Goal: Information Seeking & Learning: Learn about a topic

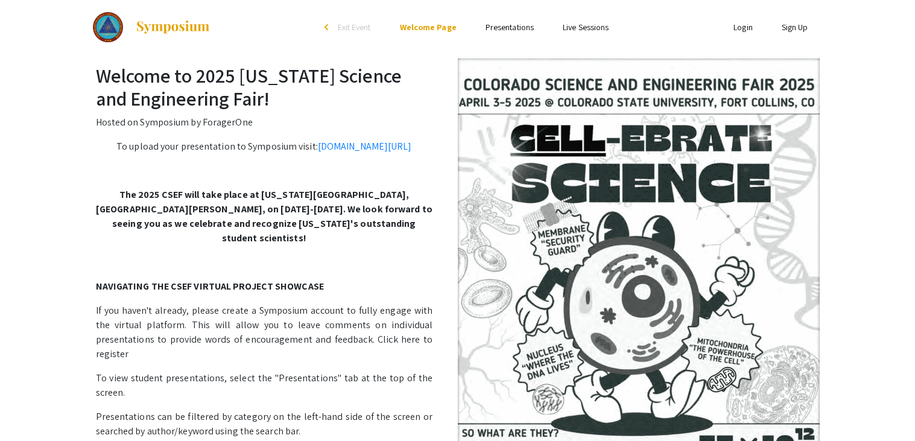
click at [736, 141] on img at bounding box center [639, 296] width 362 height 476
click at [530, 32] on link "Presentations" at bounding box center [509, 27] width 48 height 11
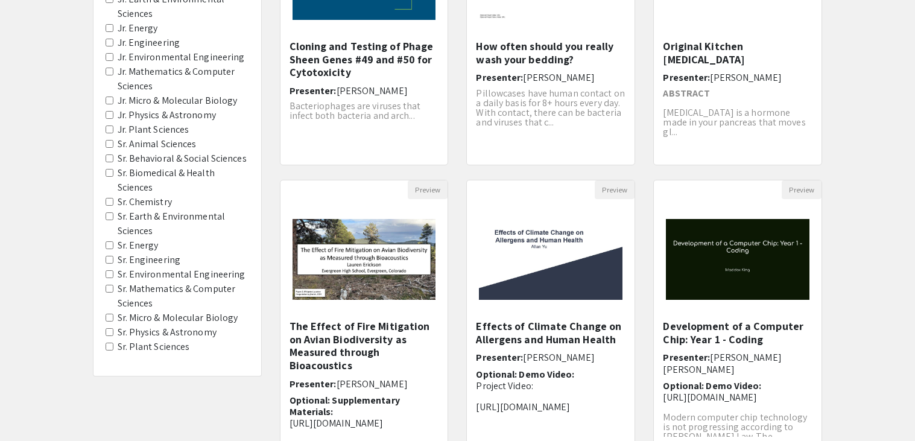
scroll to position [236, 0]
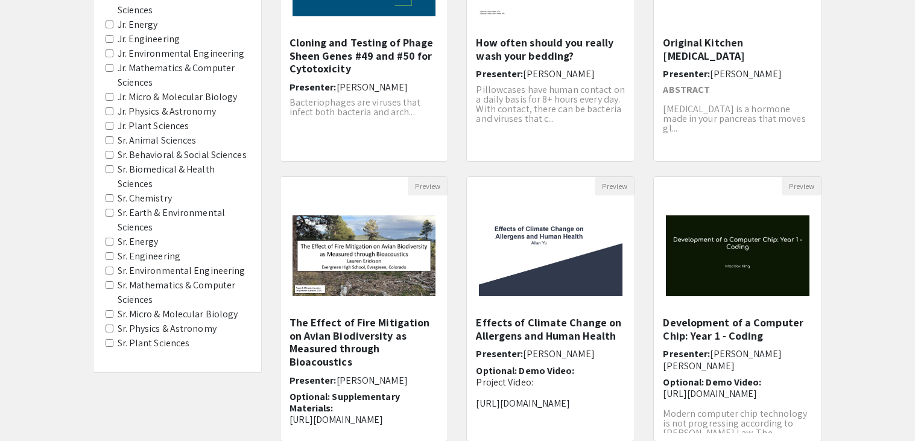
click at [106, 191] on span "Sr. Chemistry" at bounding box center [177, 198] width 143 height 14
click at [110, 194] on Chemistry "Sr. Chemistry" at bounding box center [110, 198] width 8 height 8
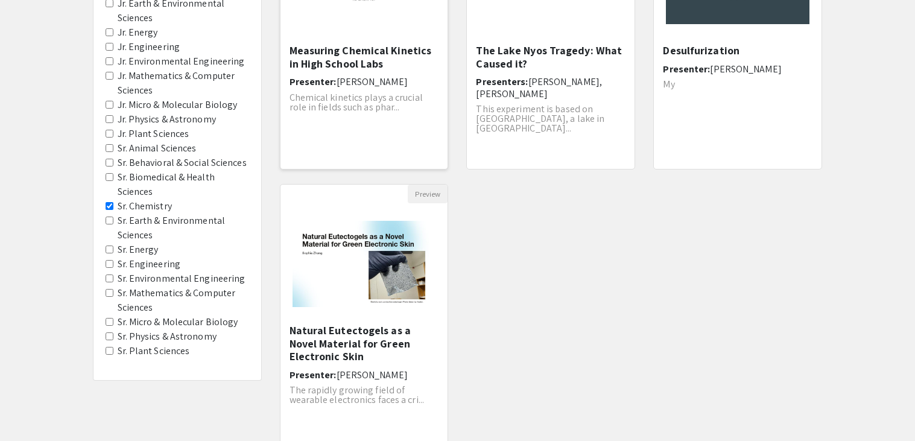
scroll to position [229, 0]
click at [374, 343] on h5 "Natural Eutectogels as a Novel Material for Green Electronic Skin" at bounding box center [364, 342] width 150 height 39
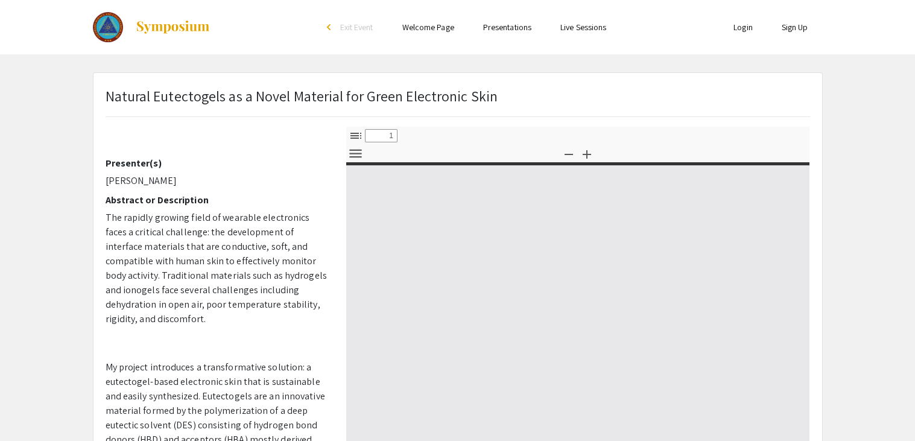
select select "custom"
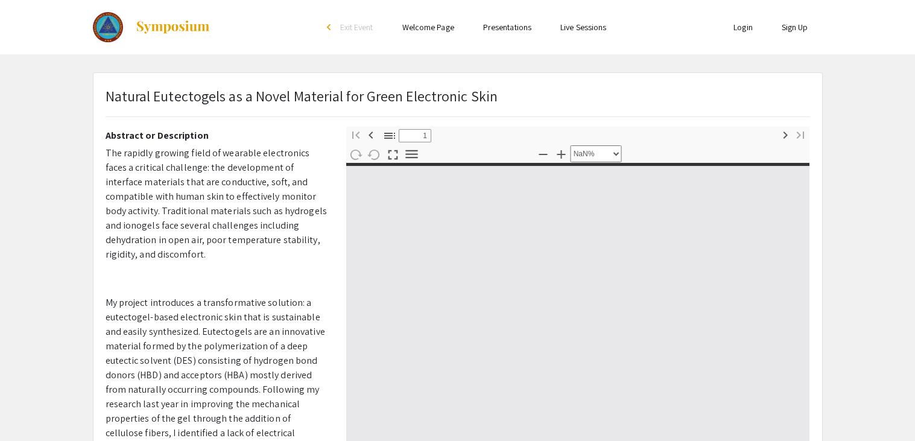
type input "0"
select select "custom"
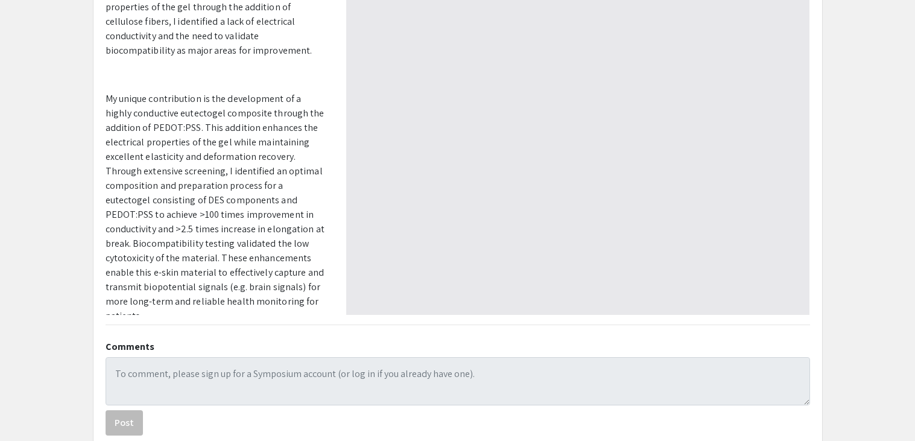
scroll to position [233, 0]
type input "1"
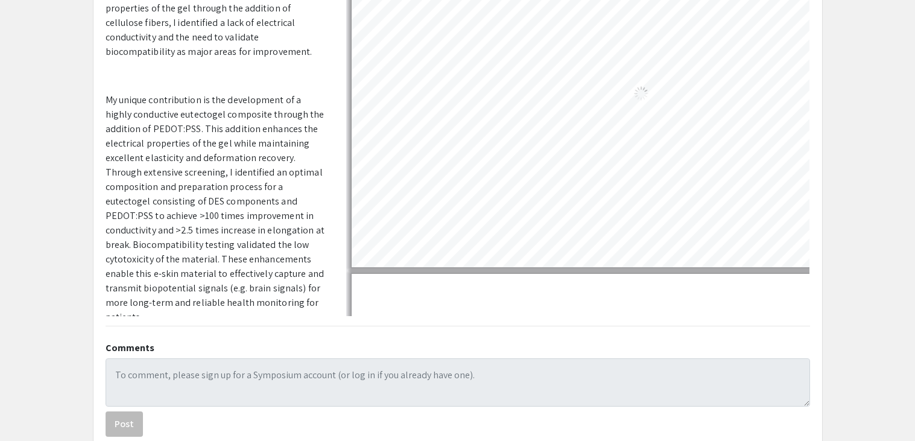
select select "auto"
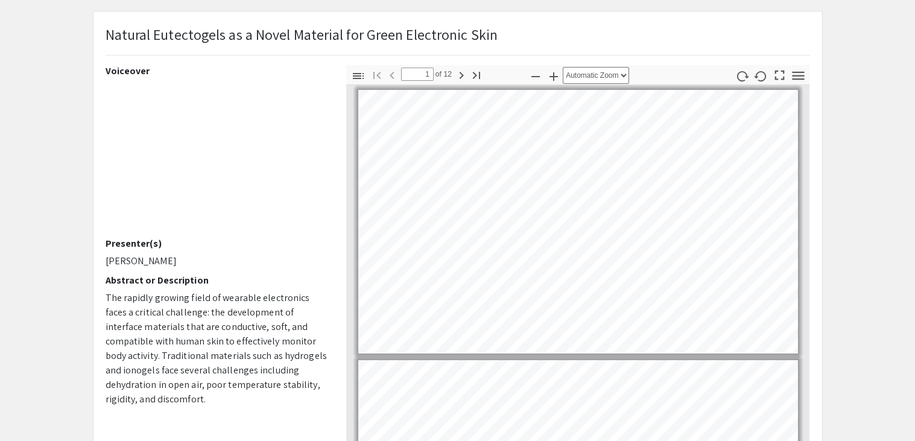
scroll to position [57, 0]
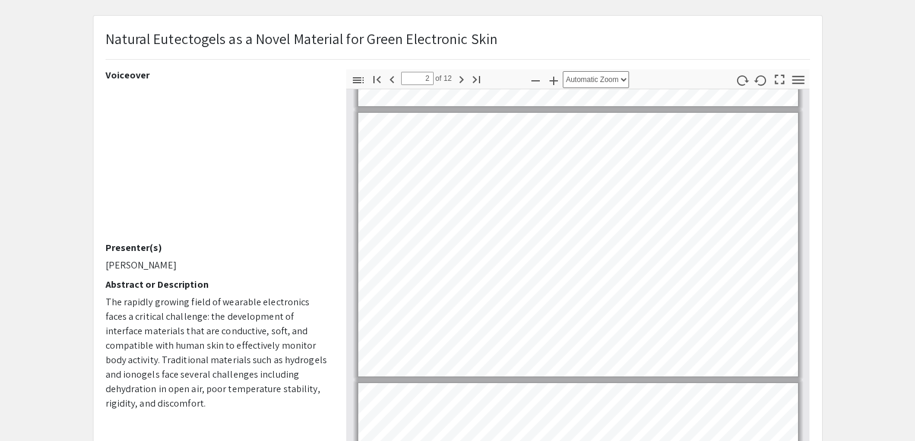
type input "3"
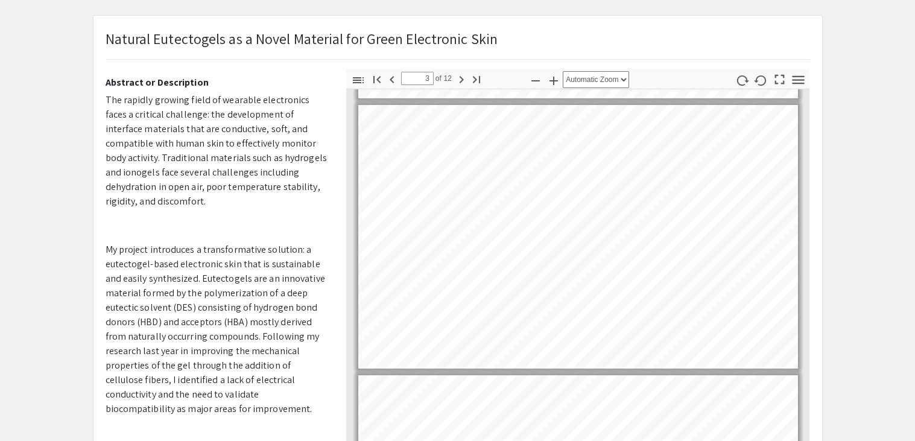
scroll to position [207, 0]
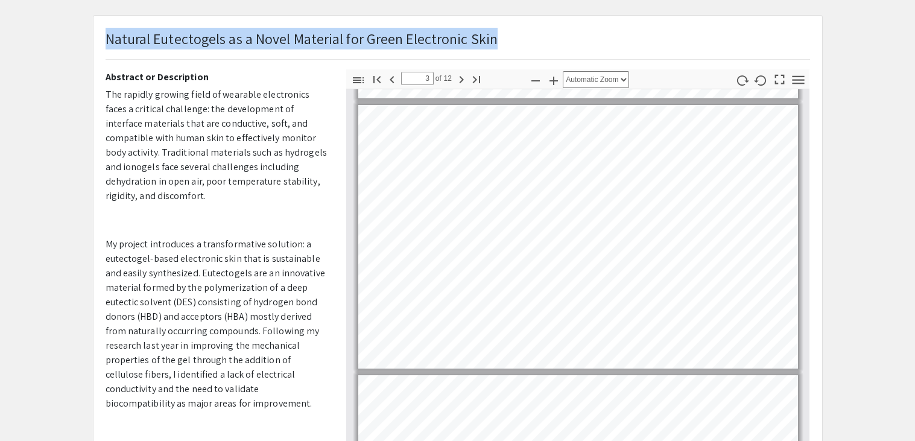
drag, startPoint x: 509, startPoint y: 39, endPoint x: 71, endPoint y: 49, distance: 438.4
click at [71, 49] on app-presentation "Natural Eutectogels as a Novel Material for Green Electronic Skin Voiceover Pre…" at bounding box center [457, 320] width 915 height 610
copy div "Skip navigation arrow_back_ios Exit Event Welcome Page Presentations Live Sessi…"
